Goal: Find specific page/section: Find specific page/section

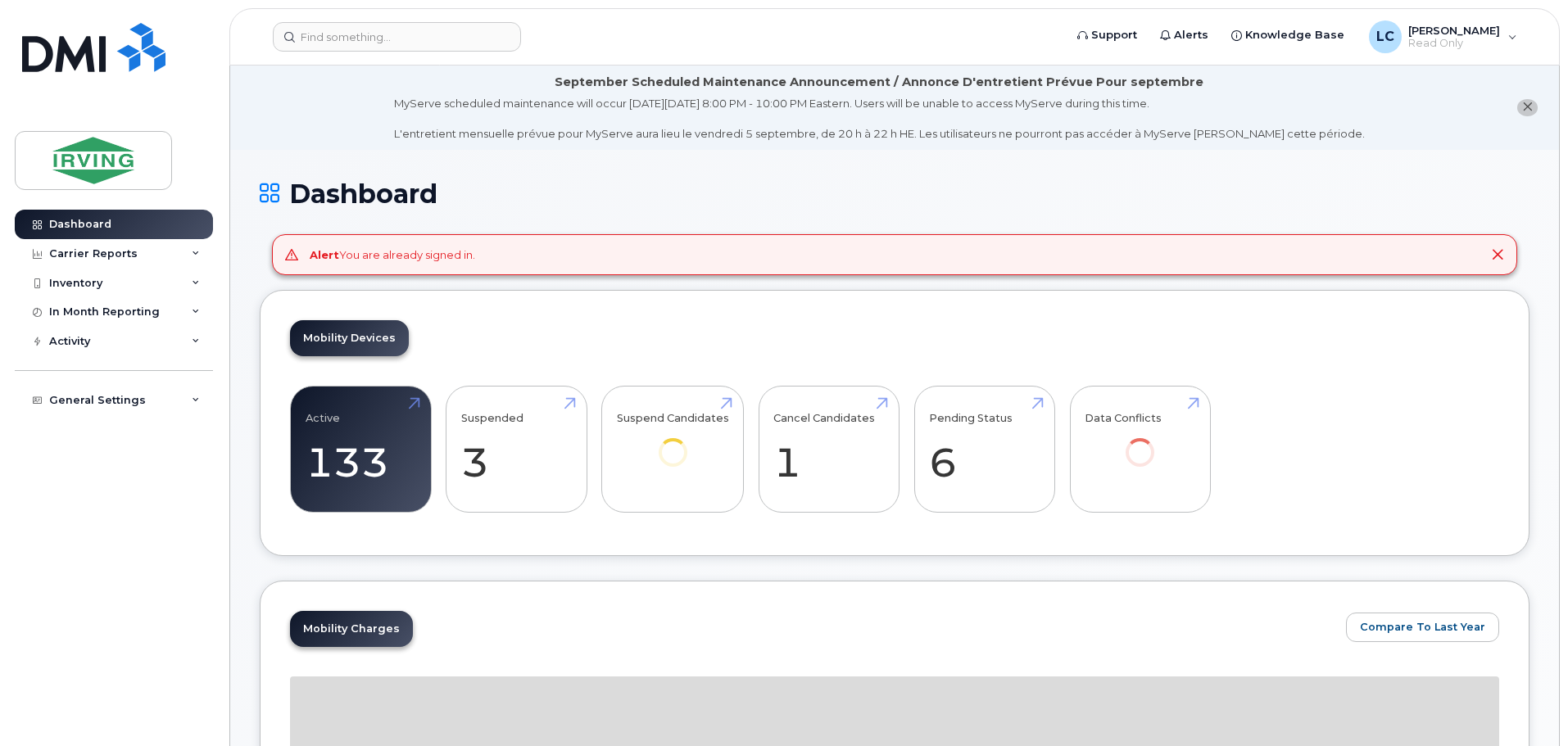
click at [1492, 259] on icon at bounding box center [1497, 254] width 13 height 13
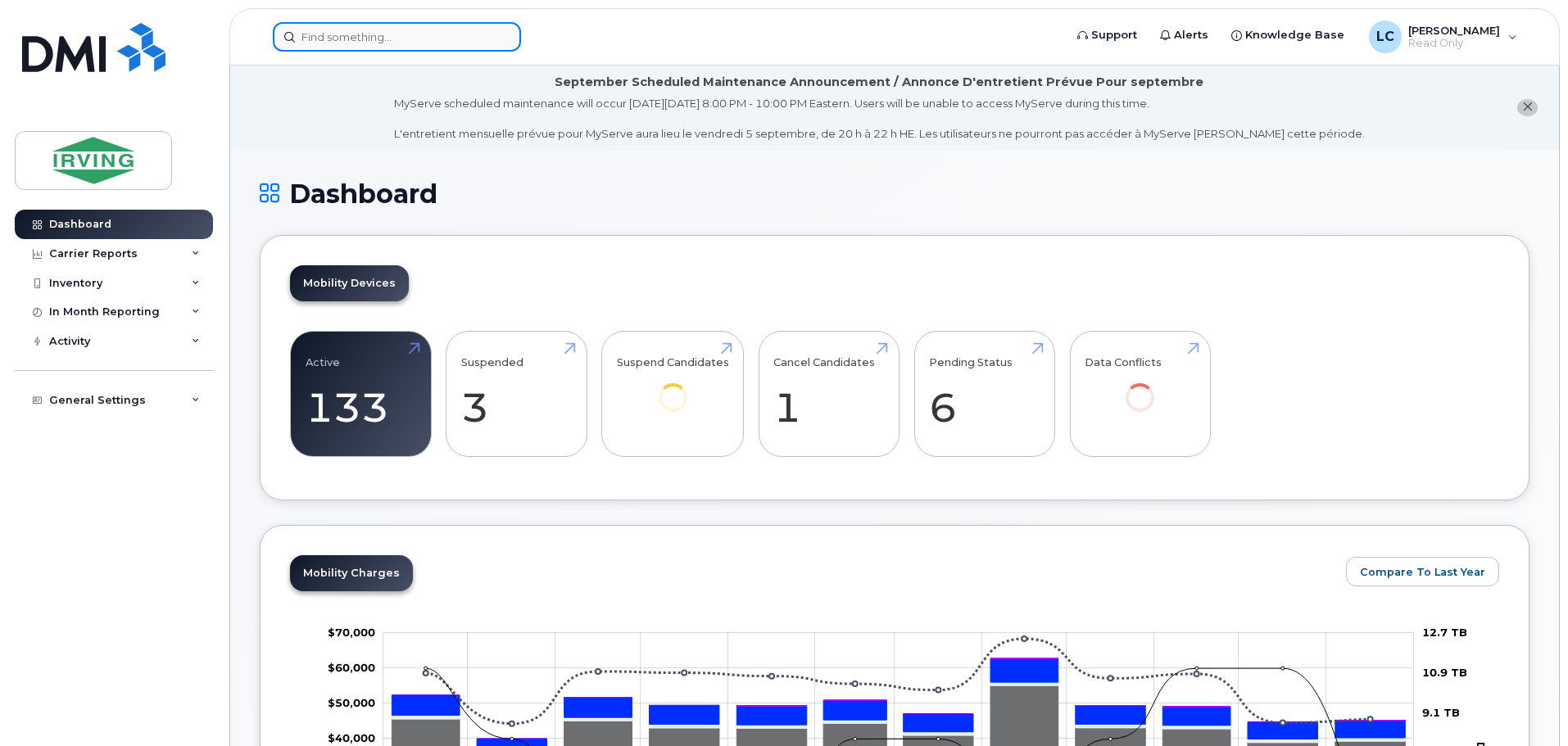
click at [331, 46] on input at bounding box center [397, 37] width 248 height 30
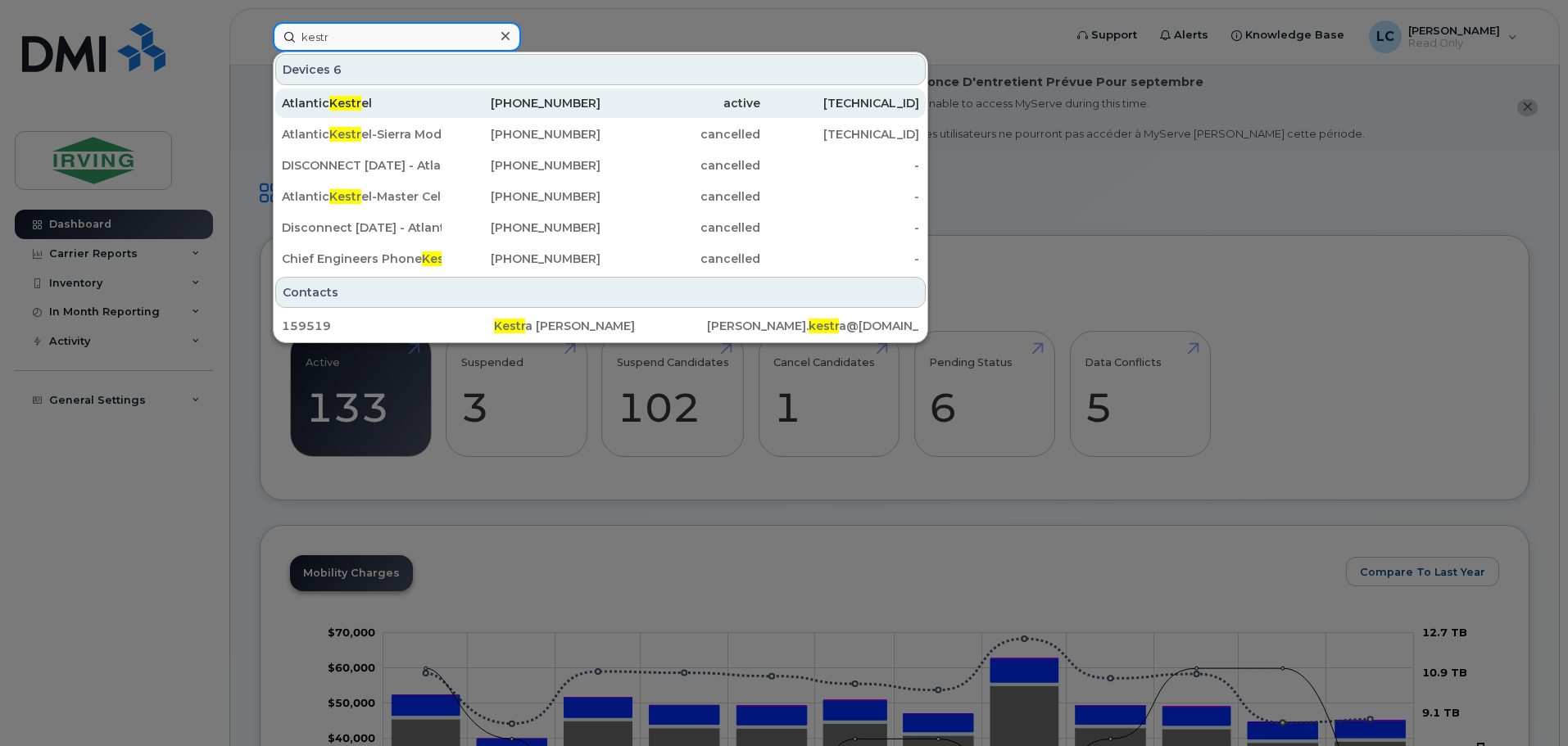
type input "kestr"
click at [408, 96] on div "Atlantic Kestr el" at bounding box center [362, 103] width 160 height 17
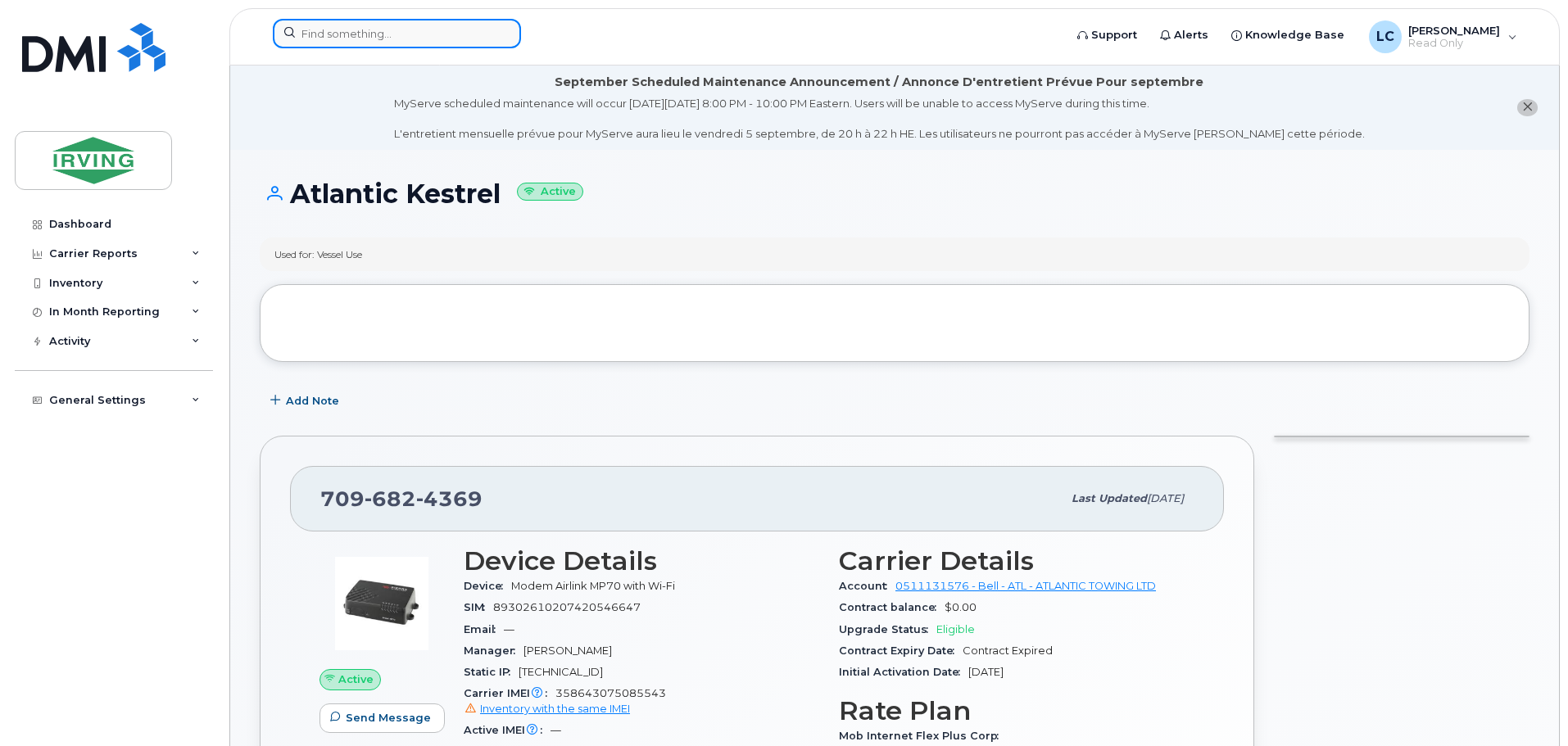
click at [410, 43] on input at bounding box center [397, 34] width 248 height 30
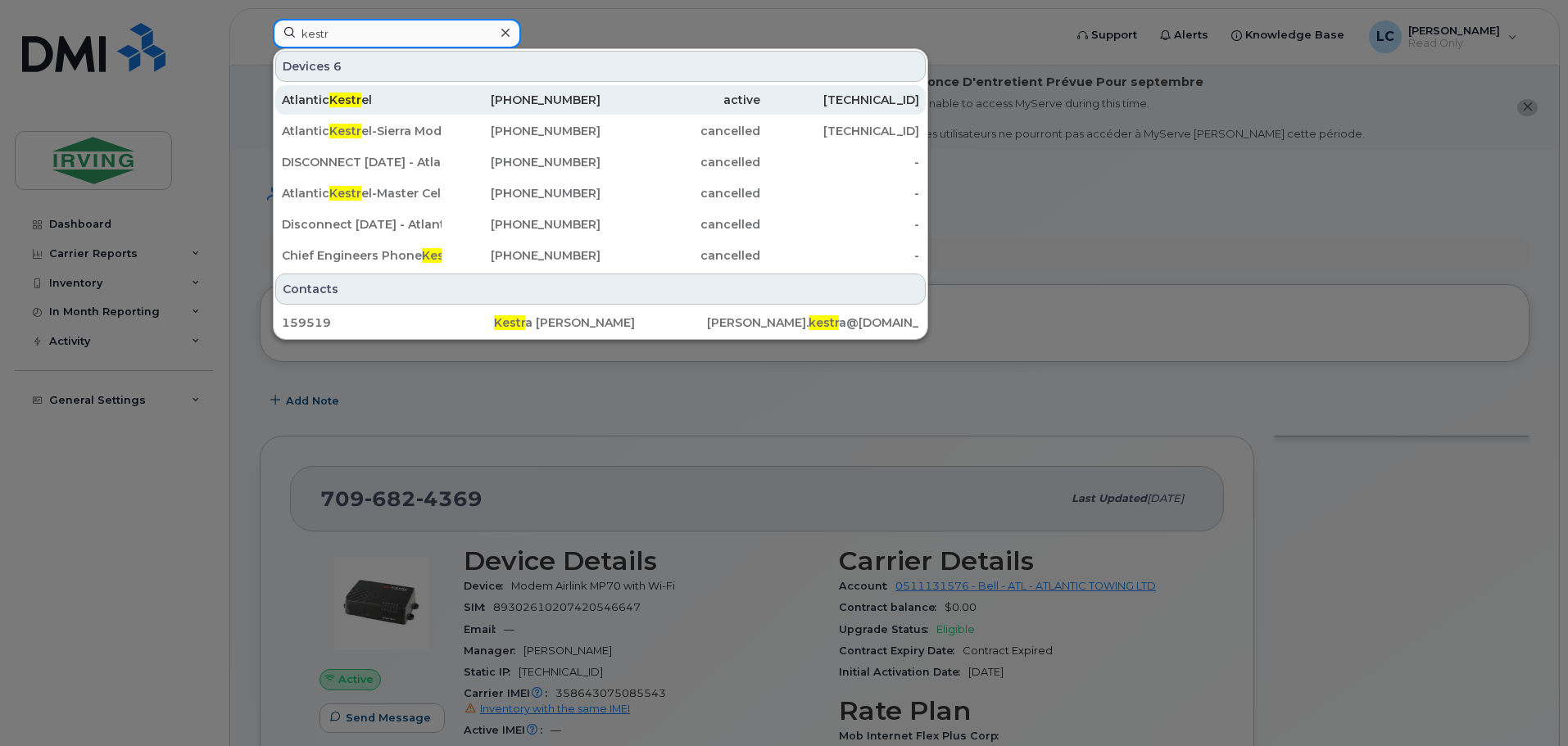
type input "kestr"
click at [417, 97] on div "Atlantic Kestr el" at bounding box center [362, 99] width 160 height 17
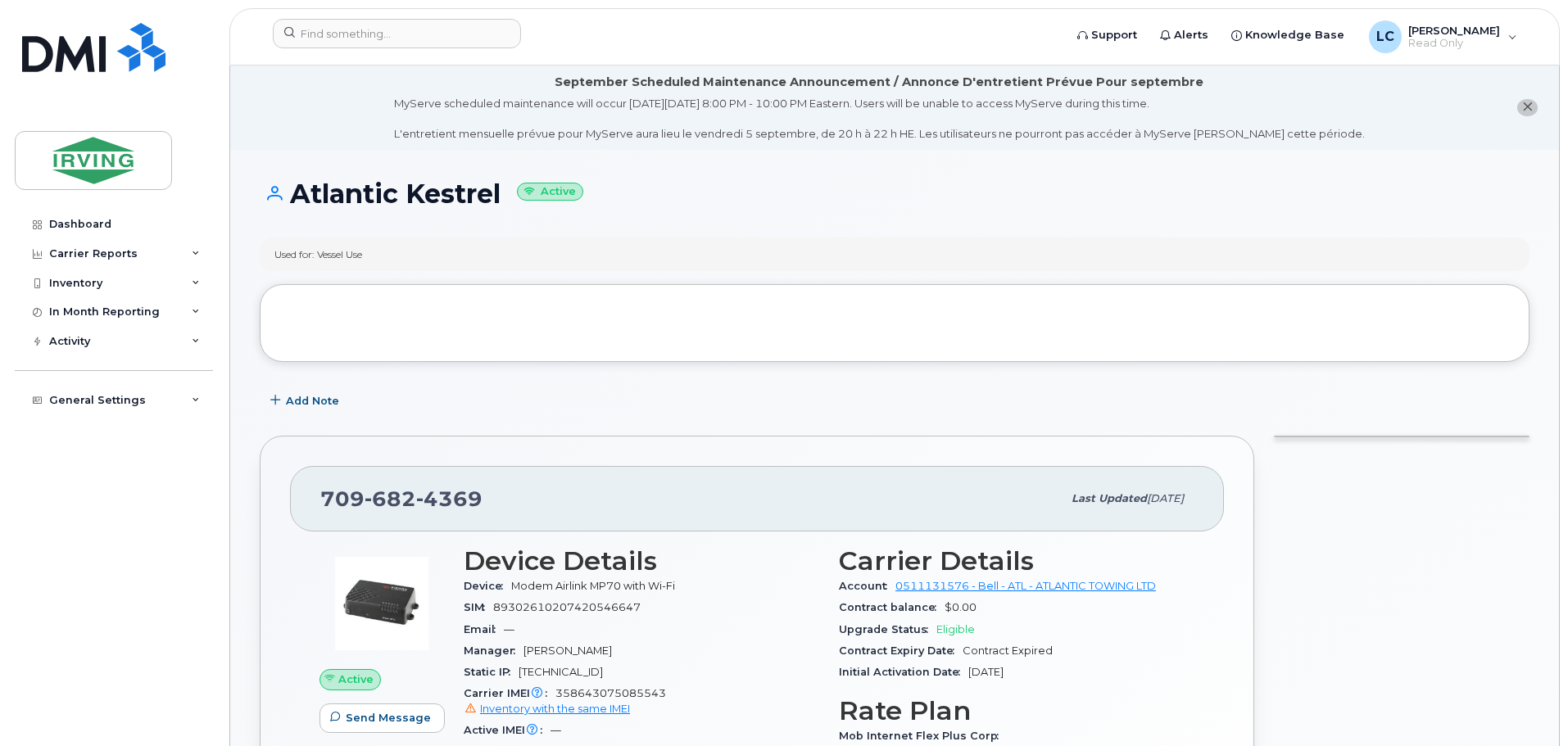
scroll to position [163, 0]
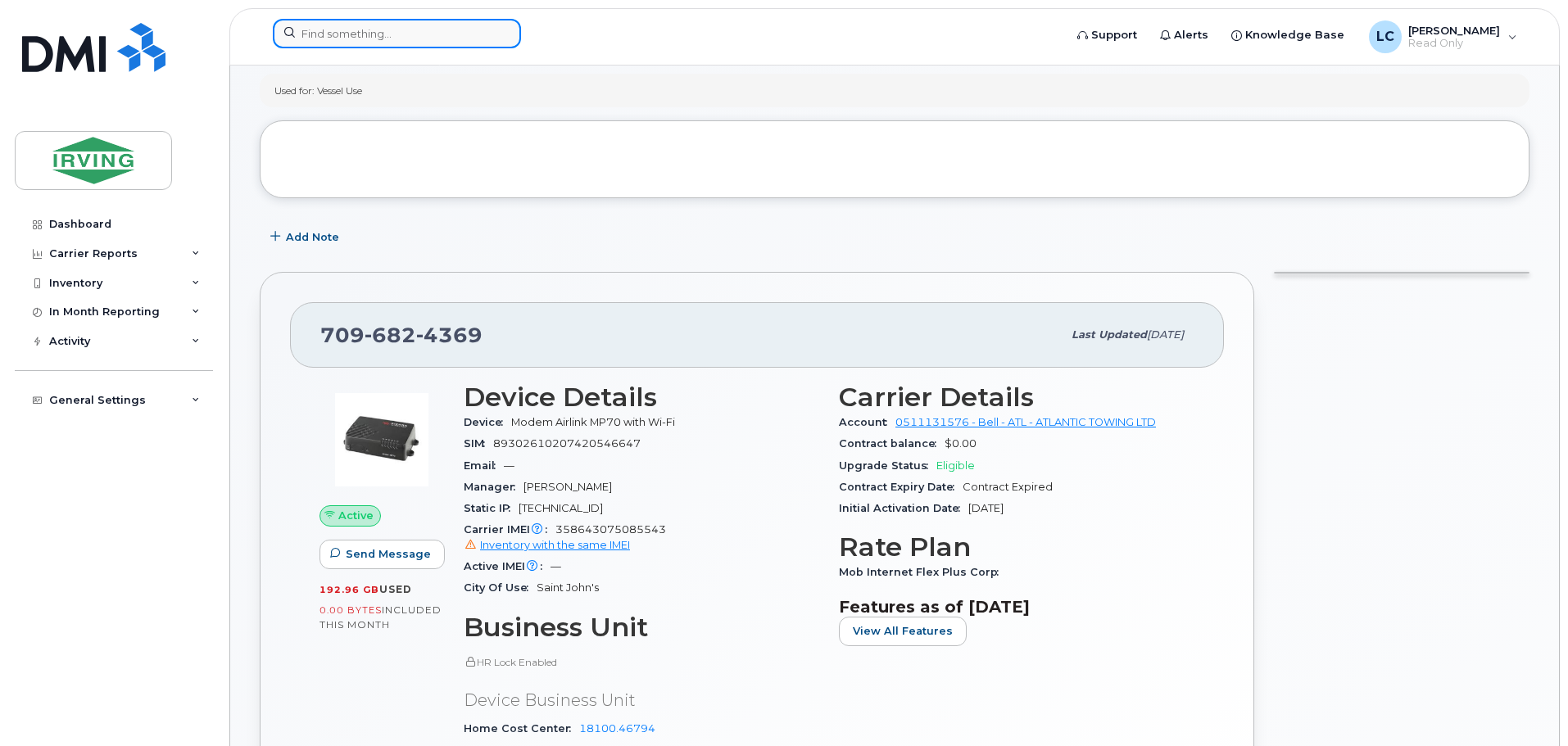
click at [341, 40] on input at bounding box center [397, 34] width 248 height 30
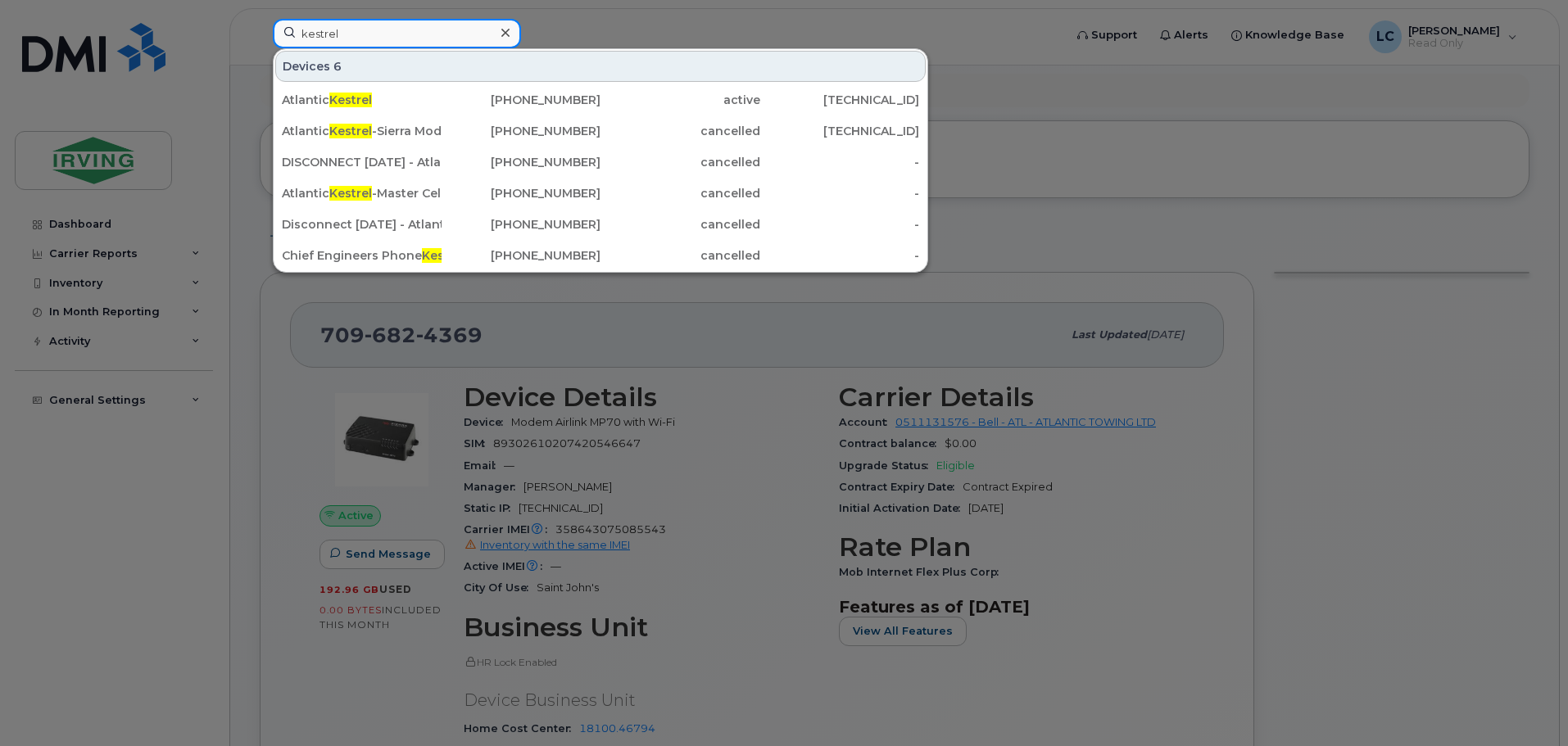
type input "kestrel"
drag, startPoint x: 1223, startPoint y: 176, endPoint x: 1165, endPoint y: 229, distance: 78.6
click at [1223, 176] on div at bounding box center [784, 373] width 1568 height 746
